Goal: Navigation & Orientation: Find specific page/section

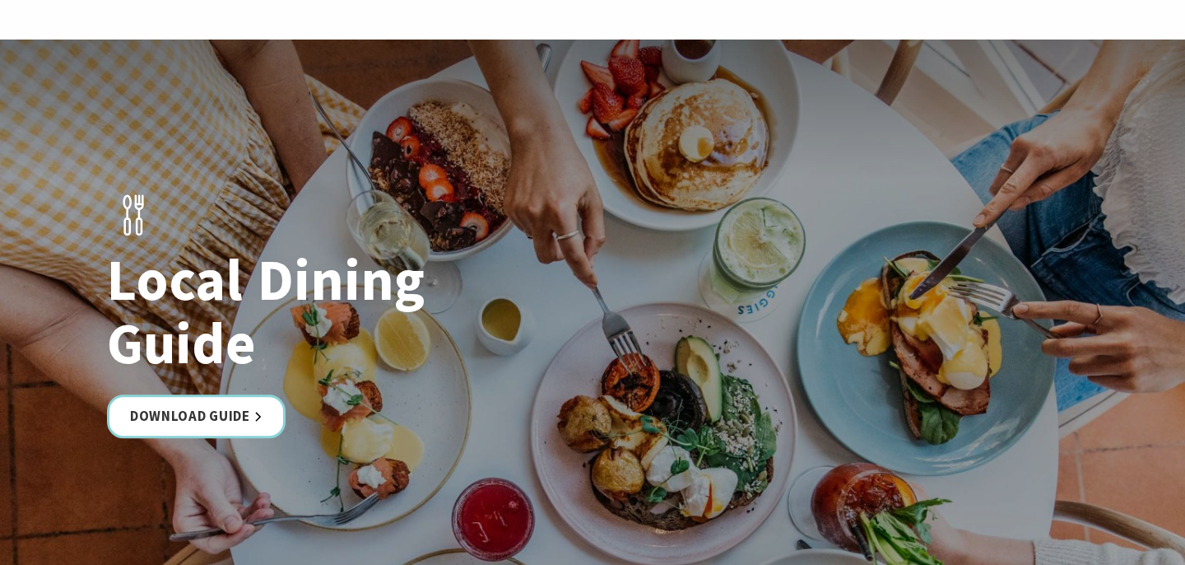
scroll to position [2756, 0]
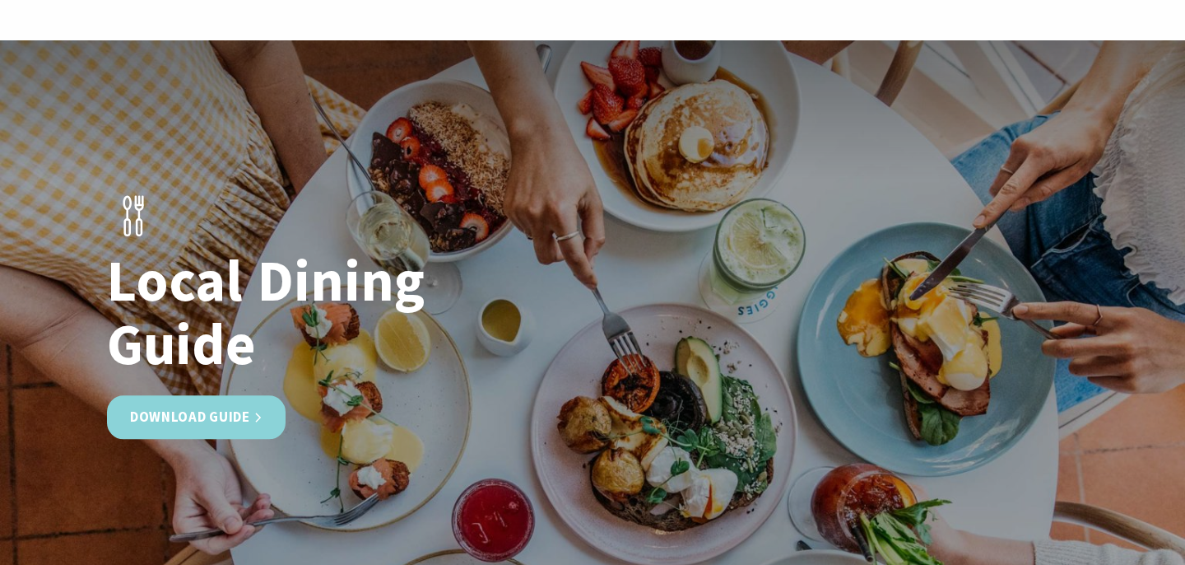
click at [234, 395] on link "Download Guide" at bounding box center [196, 417] width 179 height 44
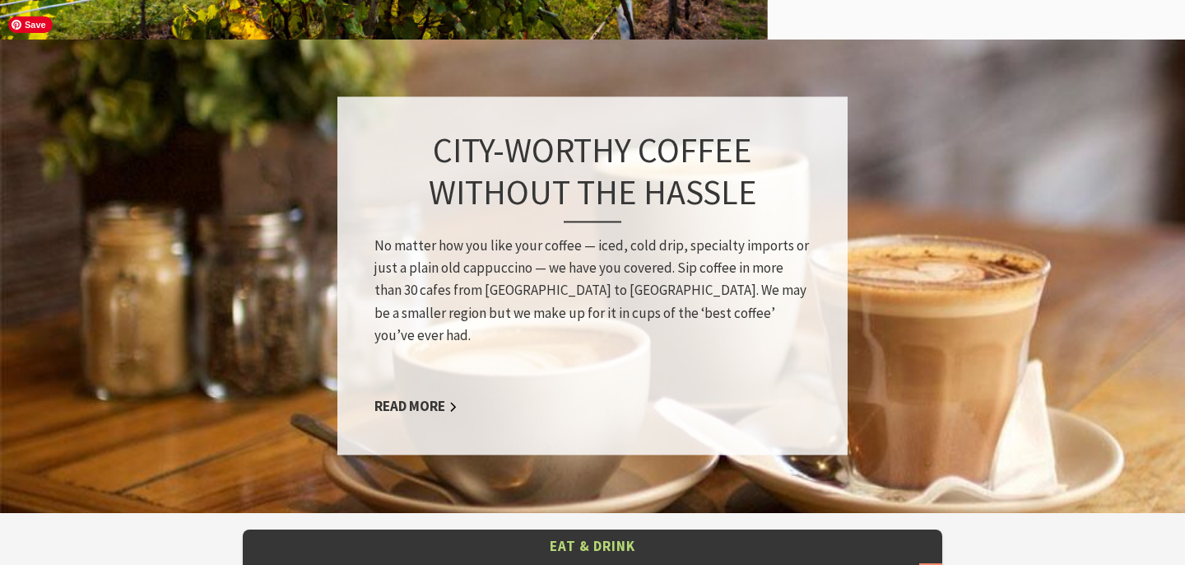
scroll to position [1330, 0]
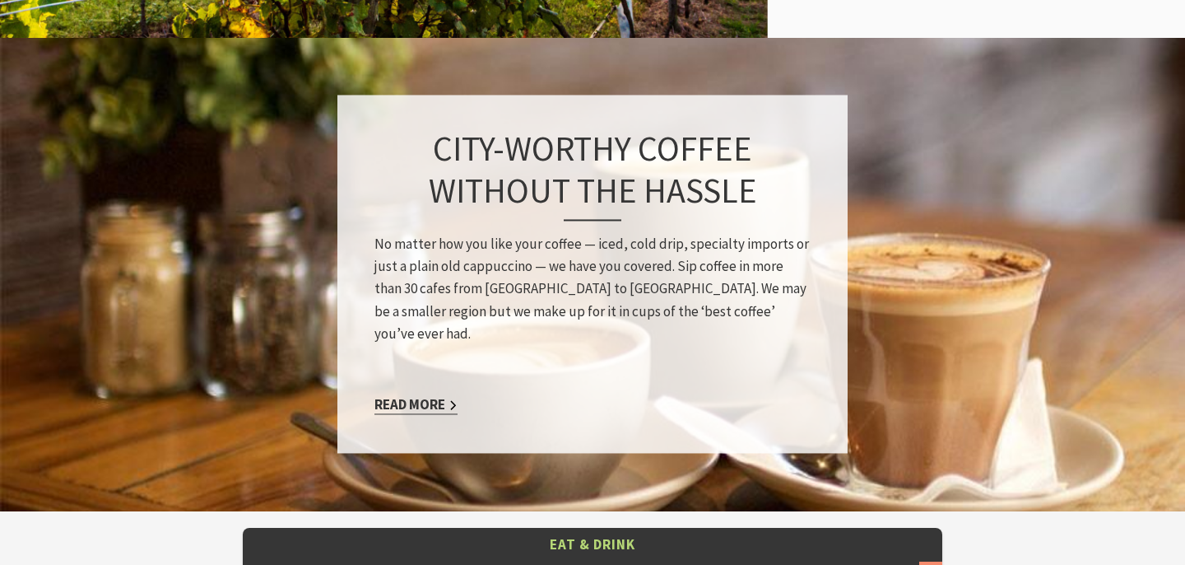
click at [416, 396] on link "Read More" at bounding box center [416, 405] width 83 height 19
